Goal: Task Accomplishment & Management: Complete application form

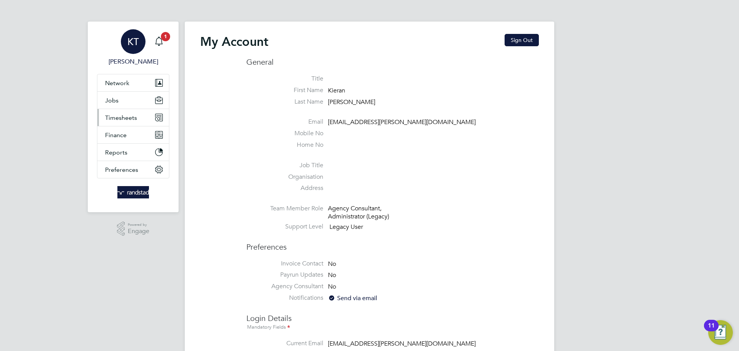
click at [139, 118] on button "Timesheets" at bounding box center [133, 117] width 72 height 17
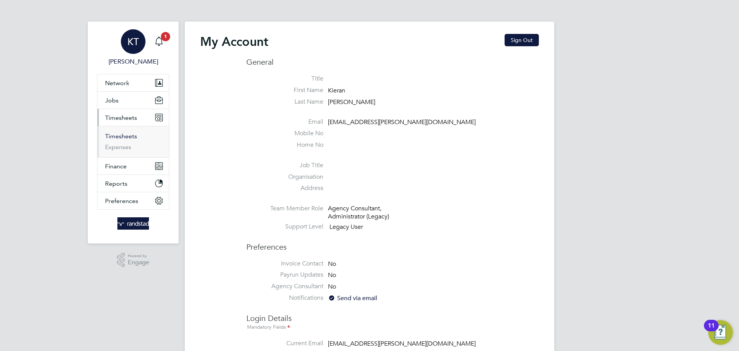
click at [122, 133] on link "Timesheets" at bounding box center [121, 135] width 32 height 7
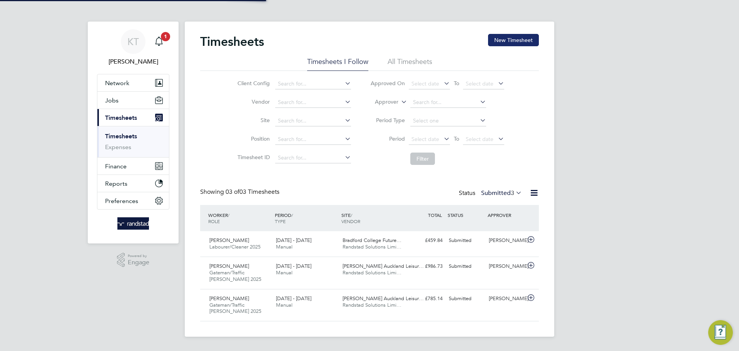
drag, startPoint x: 504, startPoint y: 31, endPoint x: 509, endPoint y: 34, distance: 5.5
click at [506, 31] on div "Timesheets New Timesheet Timesheets I Follow All Timesheets Client Config Vendo…" at bounding box center [370, 179] width 370 height 315
click at [516, 40] on button "New Timesheet" at bounding box center [513, 40] width 51 height 12
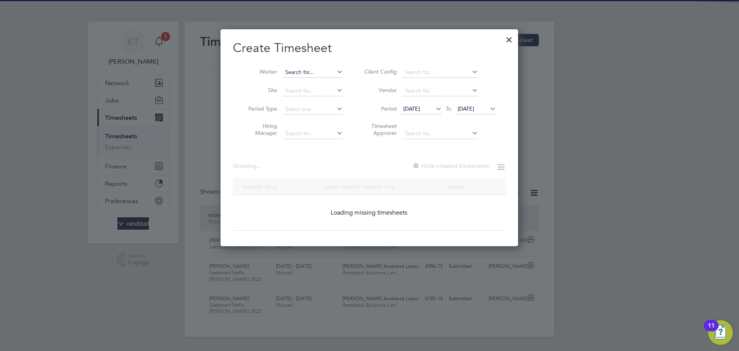
scroll to position [1637, 298]
click at [321, 74] on input at bounding box center [313, 72] width 60 height 11
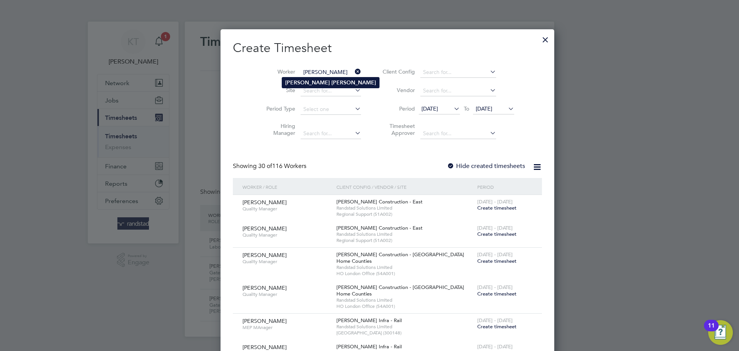
click at [327, 83] on li "[PERSON_NAME]" at bounding box center [330, 82] width 97 height 10
type input "[PERSON_NAME]"
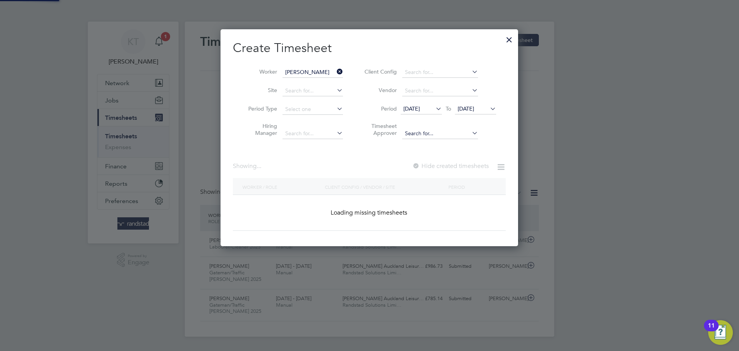
scroll to position [217, 298]
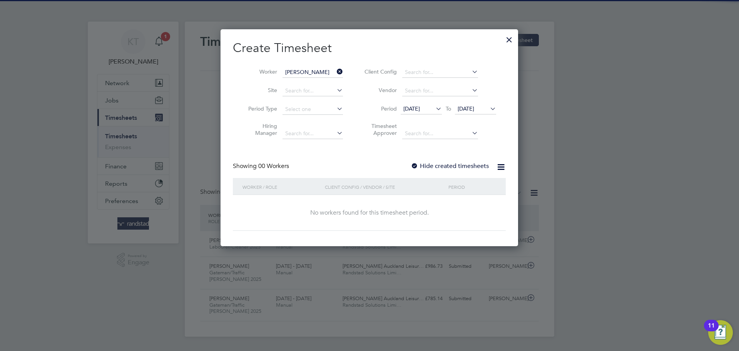
click at [473, 167] on label "Hide created timesheets" at bounding box center [450, 166] width 78 height 8
click at [475, 108] on span "[DATE]" at bounding box center [466, 108] width 17 height 7
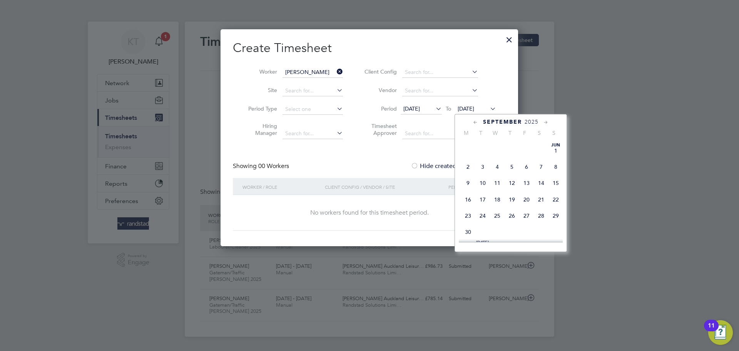
scroll to position [273, 0]
click at [528, 193] on span "26" at bounding box center [527, 186] width 15 height 15
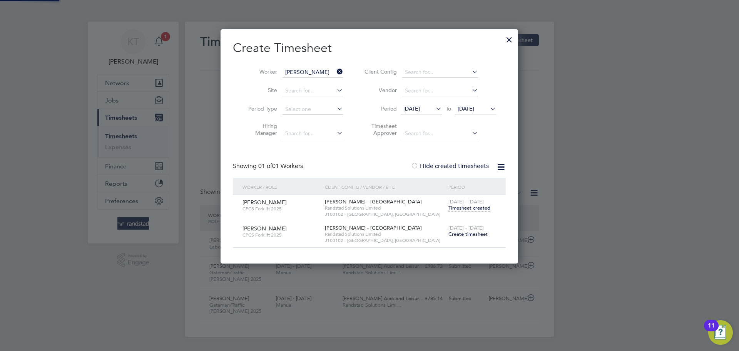
scroll to position [234, 298]
click at [466, 208] on span "Timesheet created" at bounding box center [470, 208] width 42 height 7
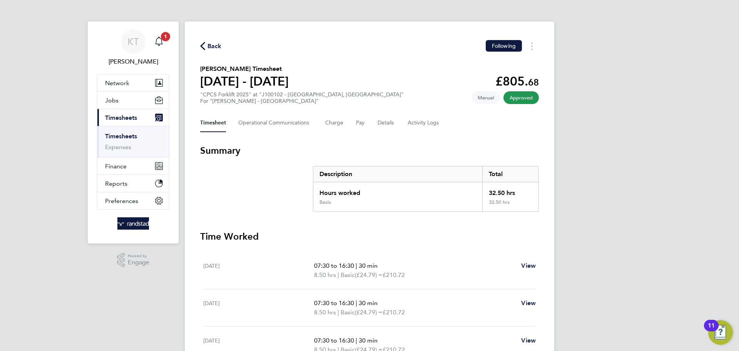
click at [216, 40] on div "Back Following" at bounding box center [369, 46] width 339 height 12
click at [215, 42] on span "Back" at bounding box center [215, 46] width 14 height 9
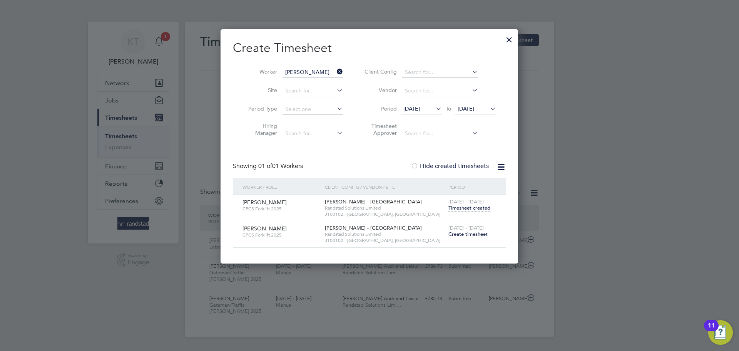
click at [479, 234] on span "Create timesheet" at bounding box center [468, 234] width 39 height 7
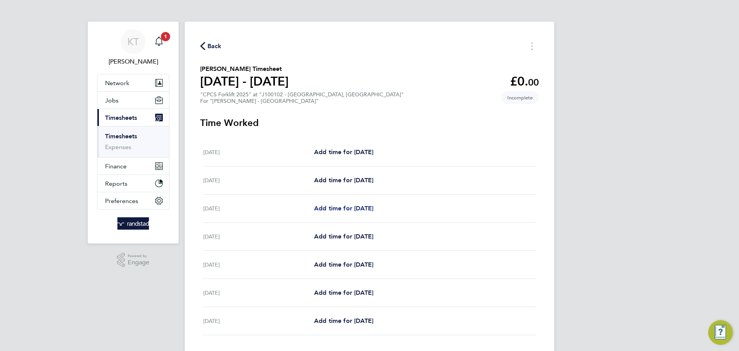
click at [349, 206] on span "Add time for [DATE]" at bounding box center [343, 208] width 59 height 7
select select "30"
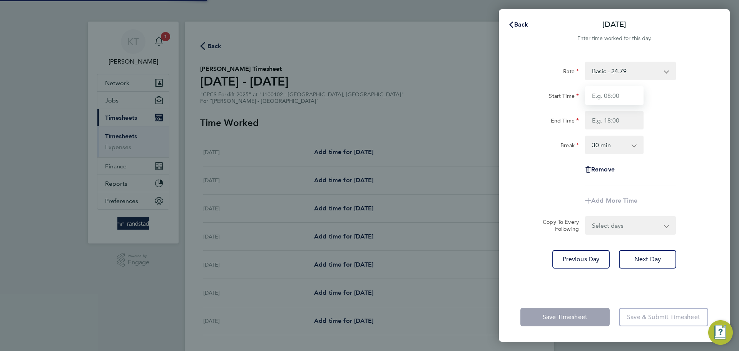
click at [610, 92] on input "Start Time" at bounding box center [614, 95] width 59 height 18
type input "07:30"
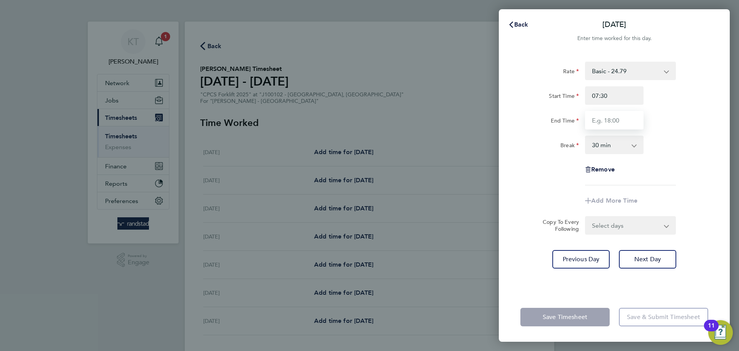
click at [610, 120] on input "End Time" at bounding box center [614, 120] width 59 height 18
type input "16:00"
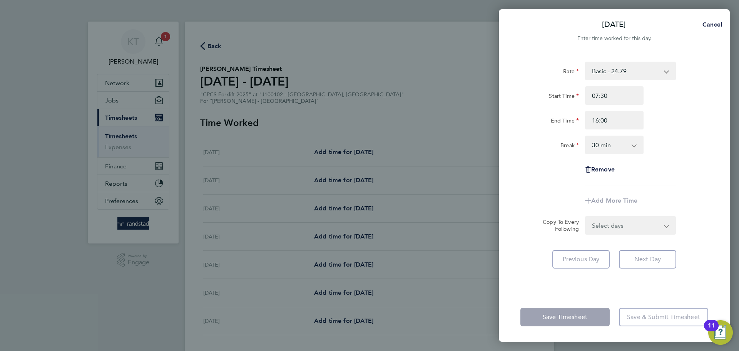
click at [607, 143] on select "0 min 15 min 30 min 45 min 60 min 75 min 90 min" at bounding box center [610, 144] width 48 height 17
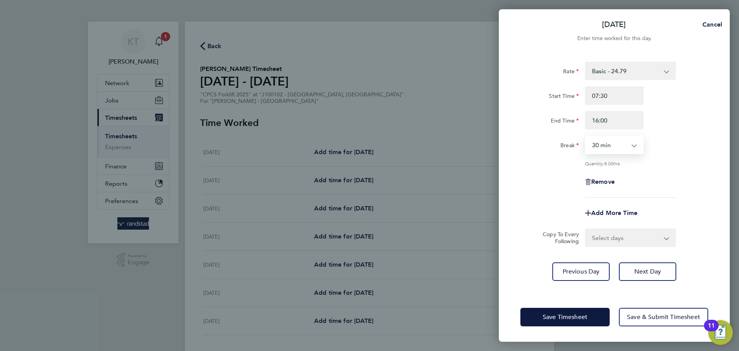
click at [684, 153] on div "Break 0 min 15 min 30 min 45 min 60 min 75 min 90 min" at bounding box center [615, 145] width 194 height 18
click at [630, 226] on form "Rate Basic - 24.79 Overtime - 33.98 Start Time 07:30 End Time 16:00 Break 0 min…" at bounding box center [615, 154] width 188 height 185
click at [622, 241] on select "Select days Day [DATE] [DATE] [DATE] [DATE]" at bounding box center [626, 237] width 81 height 17
select select "DAY"
click at [586, 229] on select "Select days Day [DATE] [DATE] [DATE] [DATE]" at bounding box center [626, 237] width 81 height 17
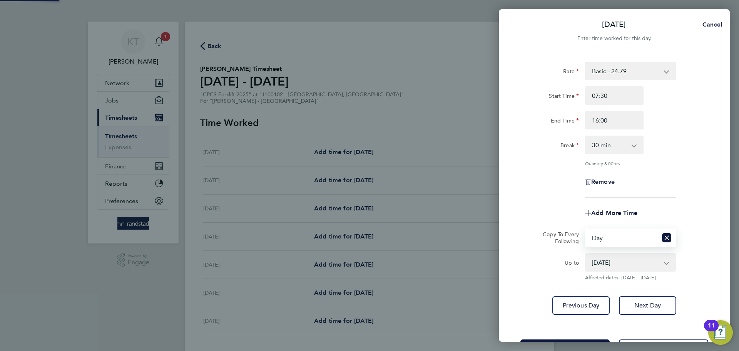
click at [614, 260] on select "[DATE] [DATE] [DATE] [DATE]" at bounding box center [626, 262] width 80 height 17
select select "[DATE]"
click at [586, 254] on select "[DATE] [DATE] [DATE] [DATE]" at bounding box center [626, 262] width 80 height 17
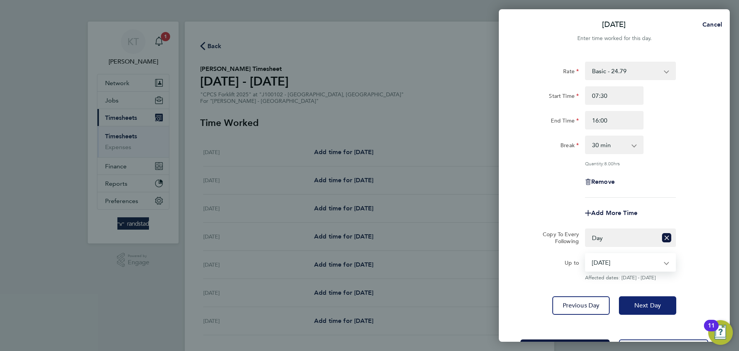
click at [641, 305] on span "Next Day" at bounding box center [648, 306] width 27 height 8
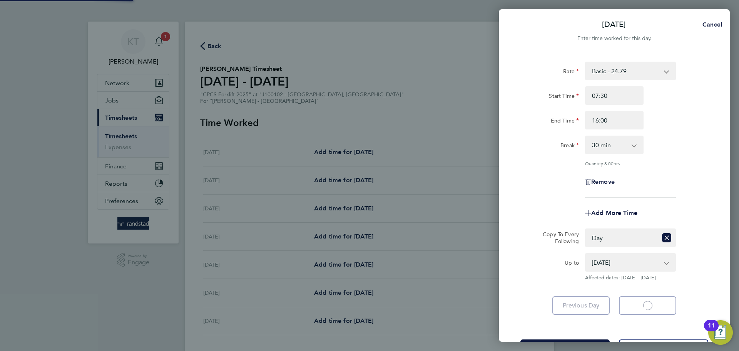
click at [642, 305] on app-form-button "Next Day Loading" at bounding box center [646, 305] width 62 height 18
select select "30"
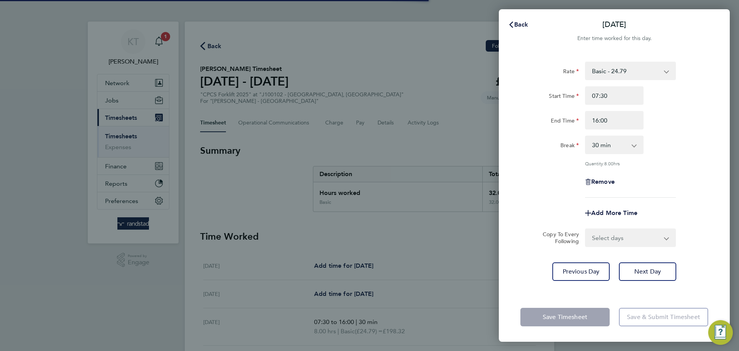
click at [642, 305] on div "Save Timesheet Save & Submit Timesheet" at bounding box center [614, 316] width 231 height 49
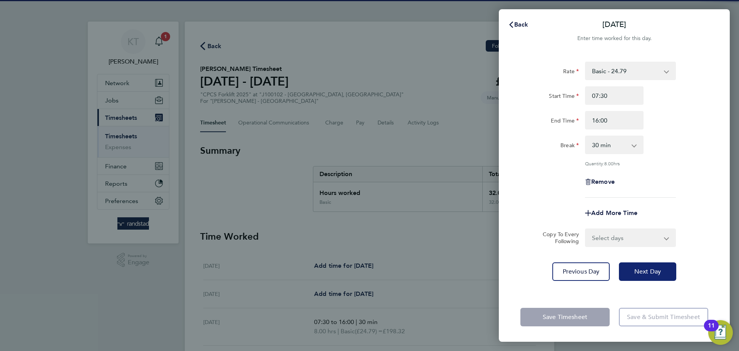
click at [638, 275] on button "Next Day" at bounding box center [647, 271] width 57 height 18
select select "30"
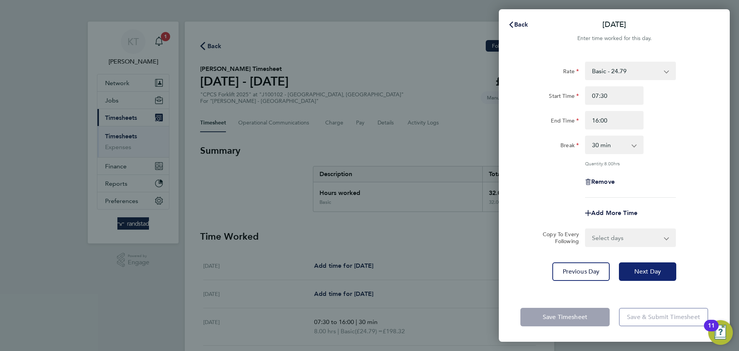
click at [638, 275] on button "Next Day" at bounding box center [647, 271] width 57 height 18
select select "30"
click at [638, 275] on button "Next Day" at bounding box center [647, 271] width 57 height 18
click at [638, 275] on div "Rate Basic - 24.79 Overtime - 33.98 Start Time 07:30 End Time 16:00 Break 0 min…" at bounding box center [614, 172] width 231 height 240
select select "30"
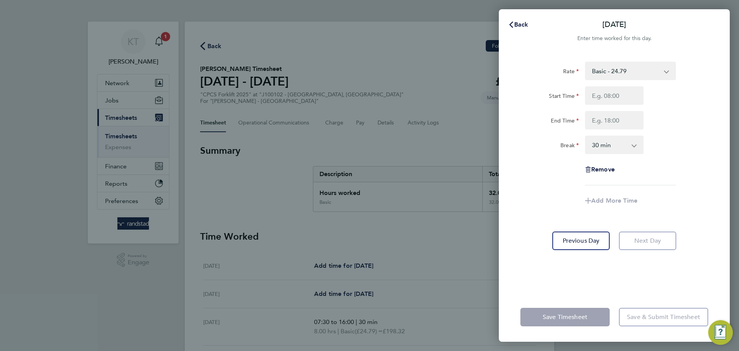
click at [638, 275] on div "Rate Basic - 24.79 Overtime - 33.98 Start Time End Time Break 0 min 15 min 30 m…" at bounding box center [614, 172] width 231 height 240
click at [612, 86] on input "Start Time" at bounding box center [614, 95] width 59 height 18
type input "07:30"
click at [614, 117] on input "End Time" at bounding box center [614, 120] width 59 height 18
type input "15:00"
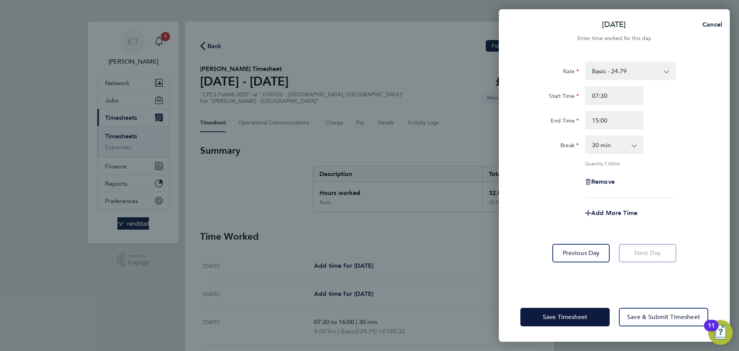
drag, startPoint x: 691, startPoint y: 161, endPoint x: 645, endPoint y: 220, distance: 74.9
click at [693, 163] on div "Rate Basic - 24.79 Overtime - 33.98 Start Time 07:30 End Time 15:00 Break 0 min…" at bounding box center [615, 130] width 188 height 136
click at [637, 316] on span "Save & Submit Timesheet" at bounding box center [663, 317] width 73 height 8
